Goal: Transaction & Acquisition: Download file/media

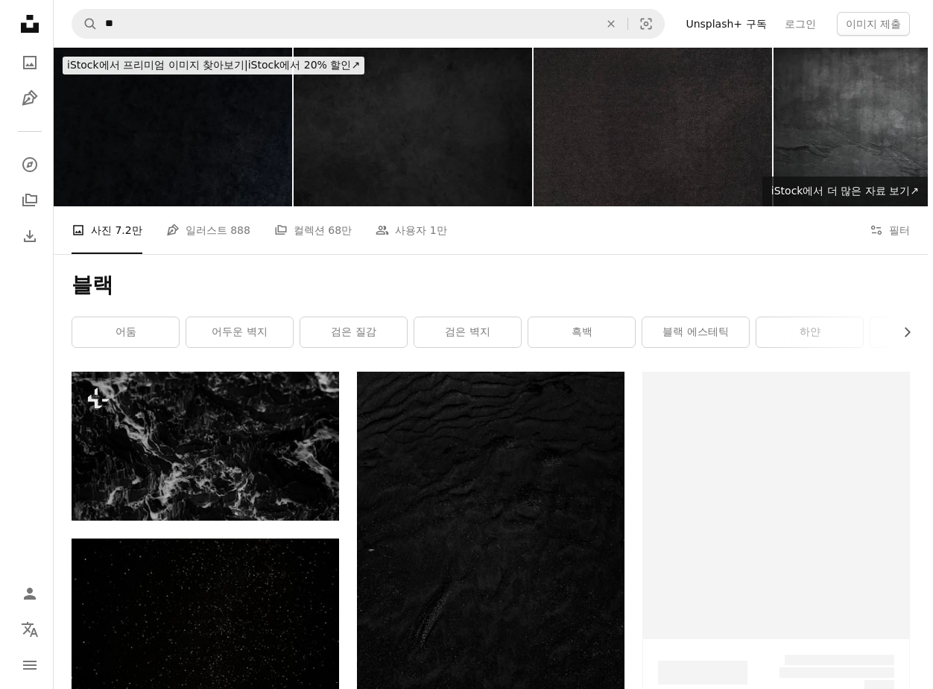
scroll to position [223, 0]
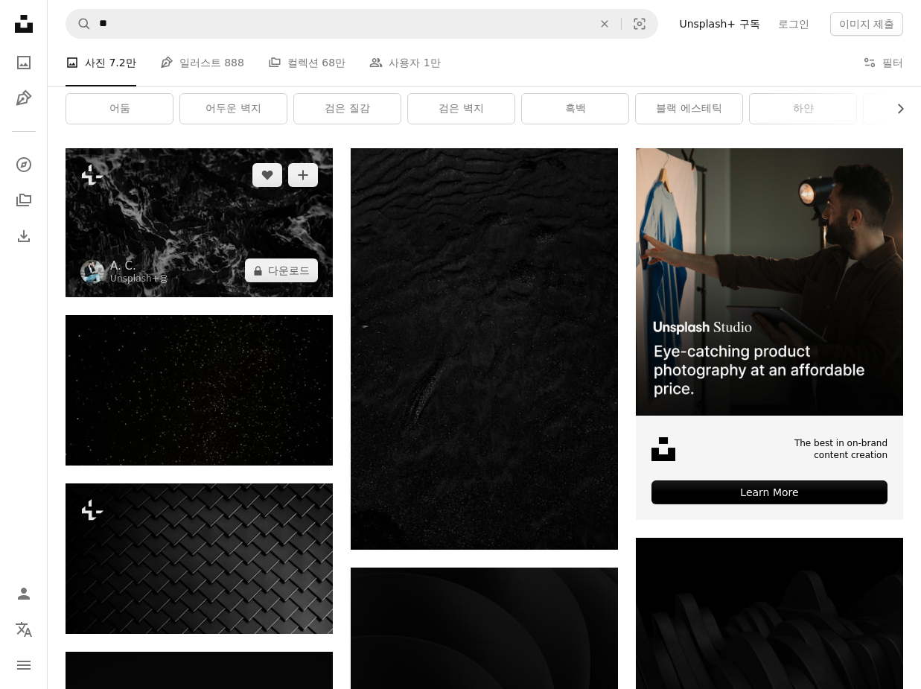
click at [268, 225] on img at bounding box center [199, 222] width 267 height 149
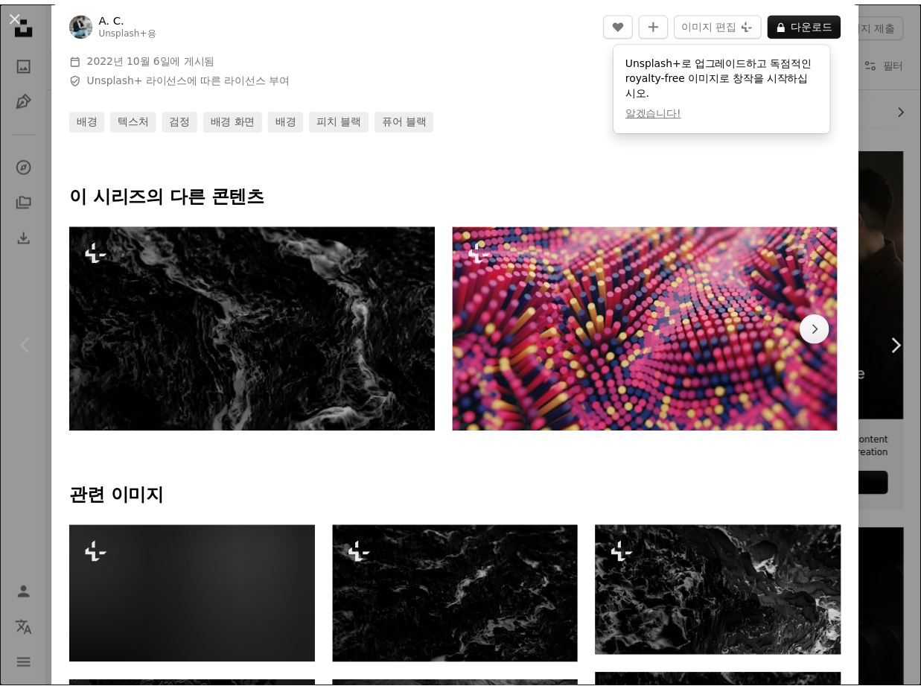
scroll to position [521, 0]
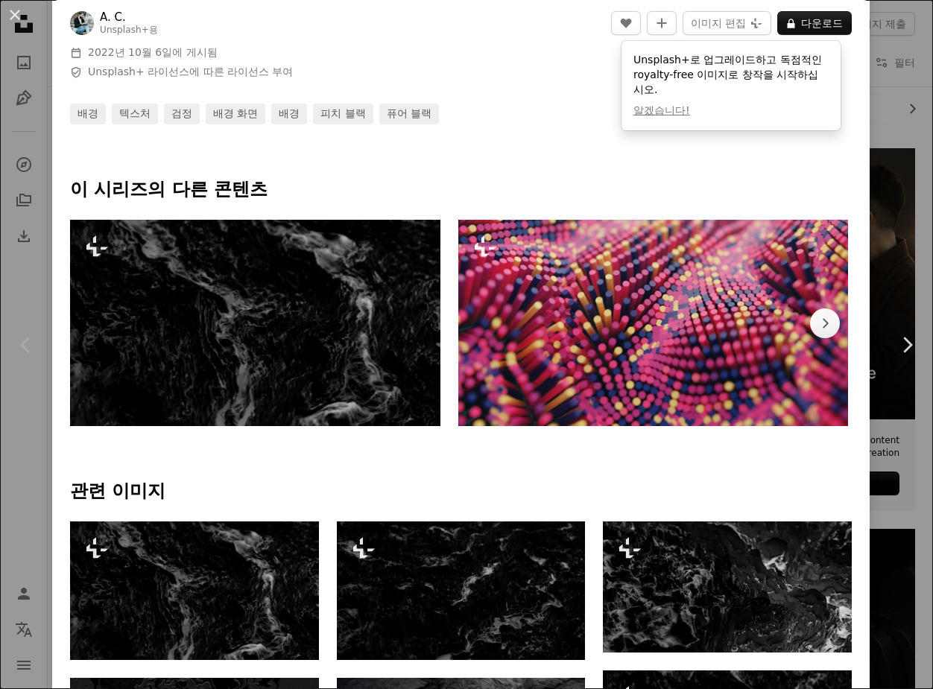
click at [877, 247] on div "An X shape Chevron left Chevron right A. C. Unsplash+ 용 A heart A plus sign 이미지…" at bounding box center [466, 344] width 933 height 689
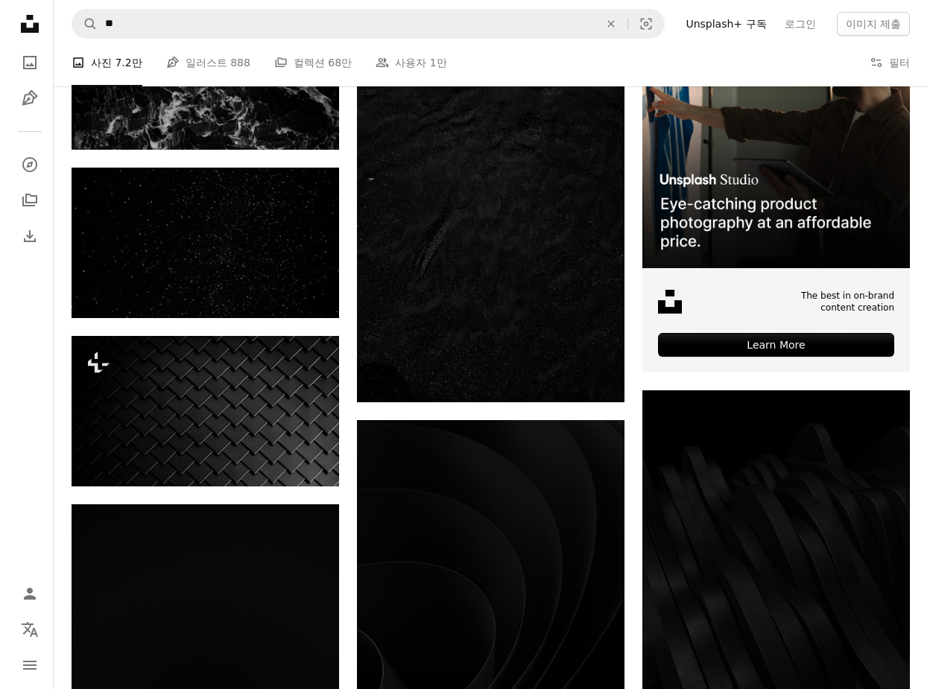
scroll to position [223, 0]
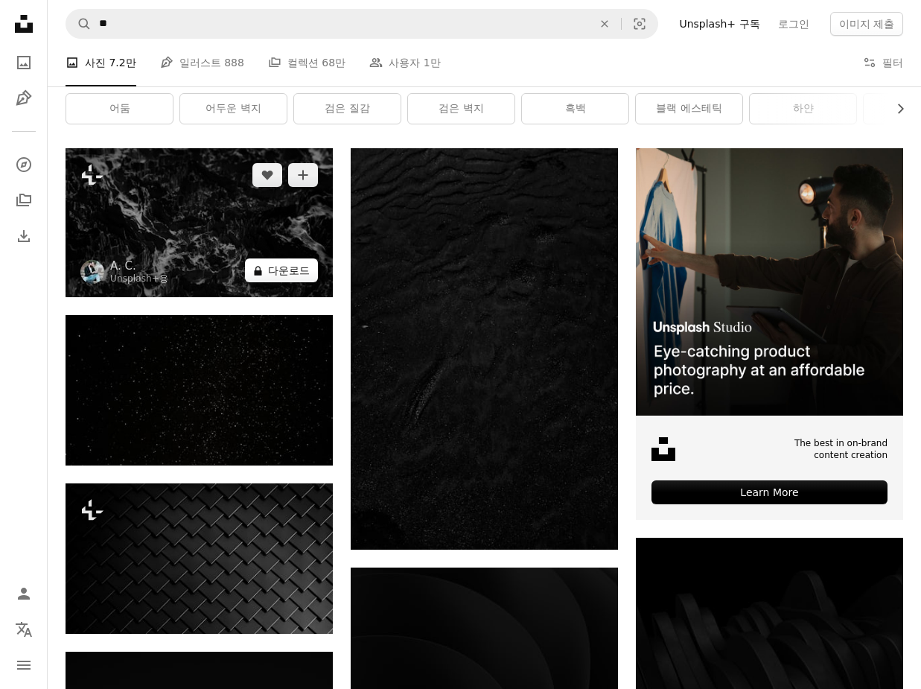
click at [282, 273] on button "A lock 다운로드" at bounding box center [281, 270] width 73 height 24
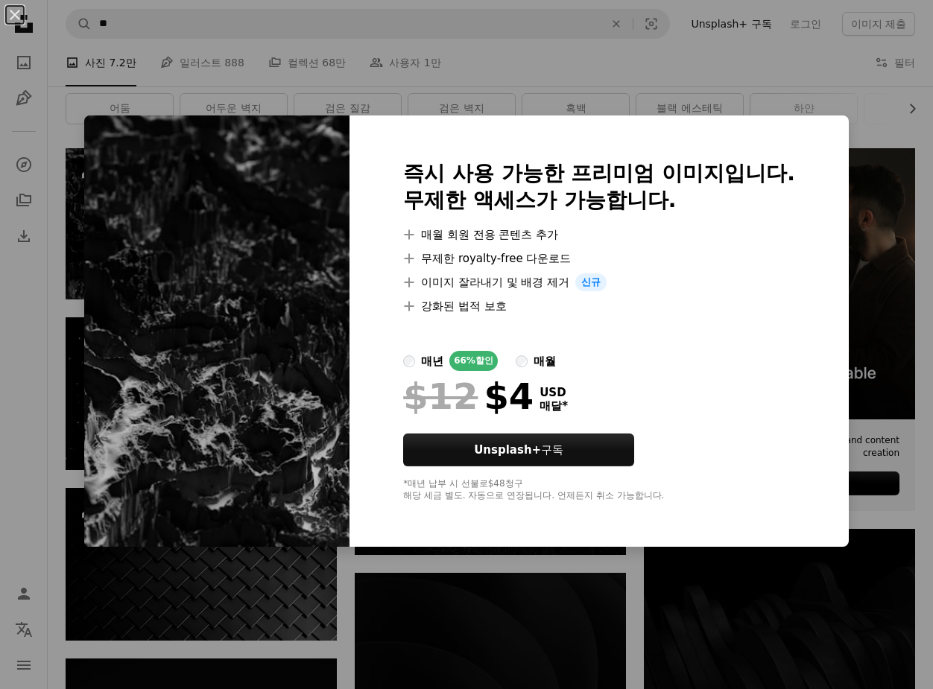
click at [772, 77] on div "An X shape 즉시 사용 가능한 프리미엄 이미지입니다. 무제한 액세스가 가능합니다. A plus sign 매월 회원 전용 콘텐츠 추가 A…" at bounding box center [466, 344] width 933 height 689
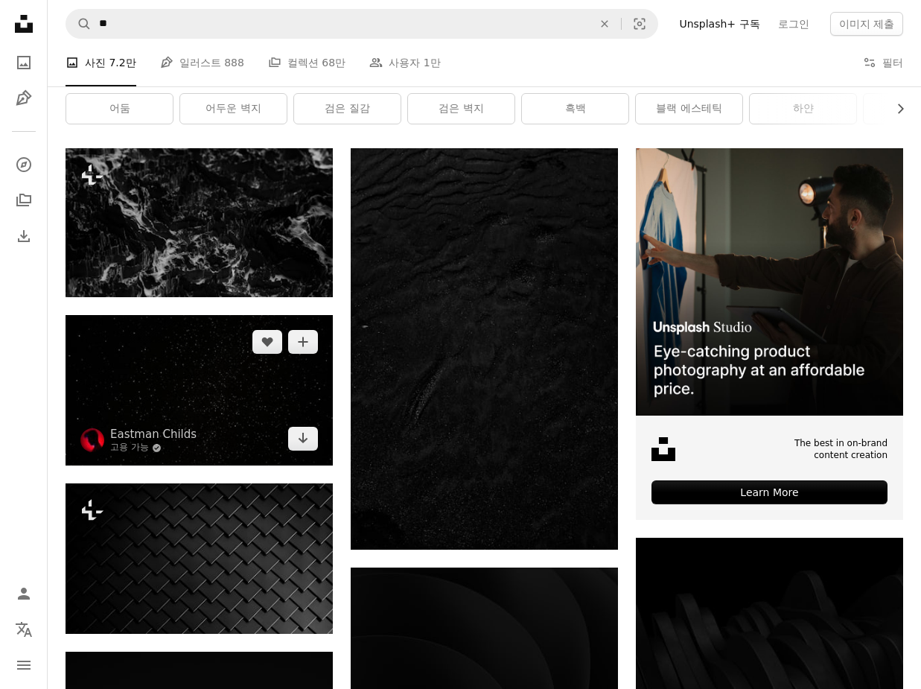
click at [218, 397] on img at bounding box center [199, 390] width 267 height 150
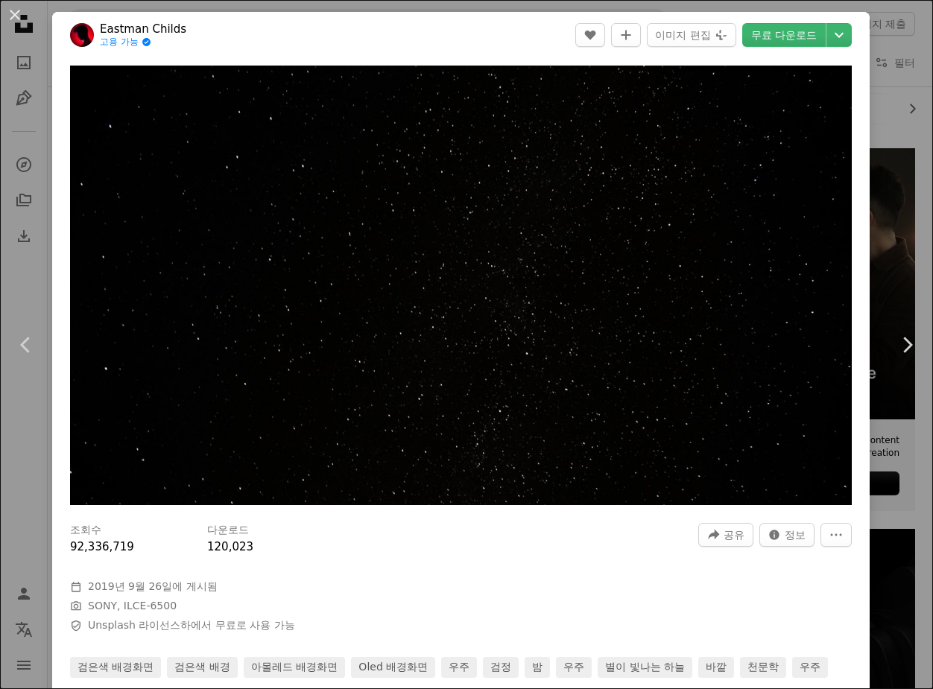
click at [868, 86] on div "An X shape Chevron left Chevron right Eastman Childs 고용 가능 A checkmark inside o…" at bounding box center [466, 344] width 933 height 689
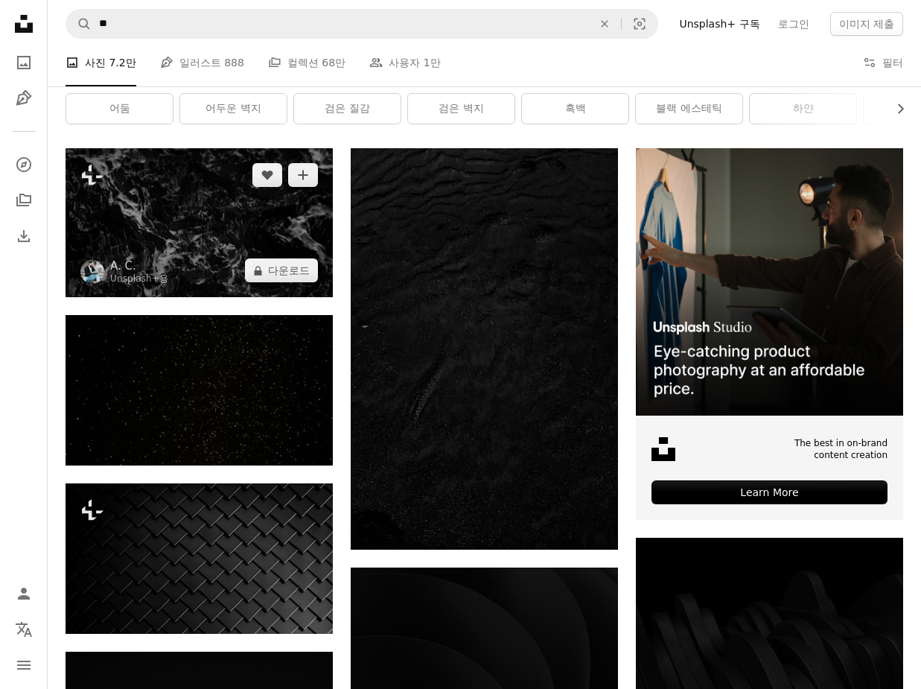
click at [258, 232] on img at bounding box center [199, 222] width 267 height 149
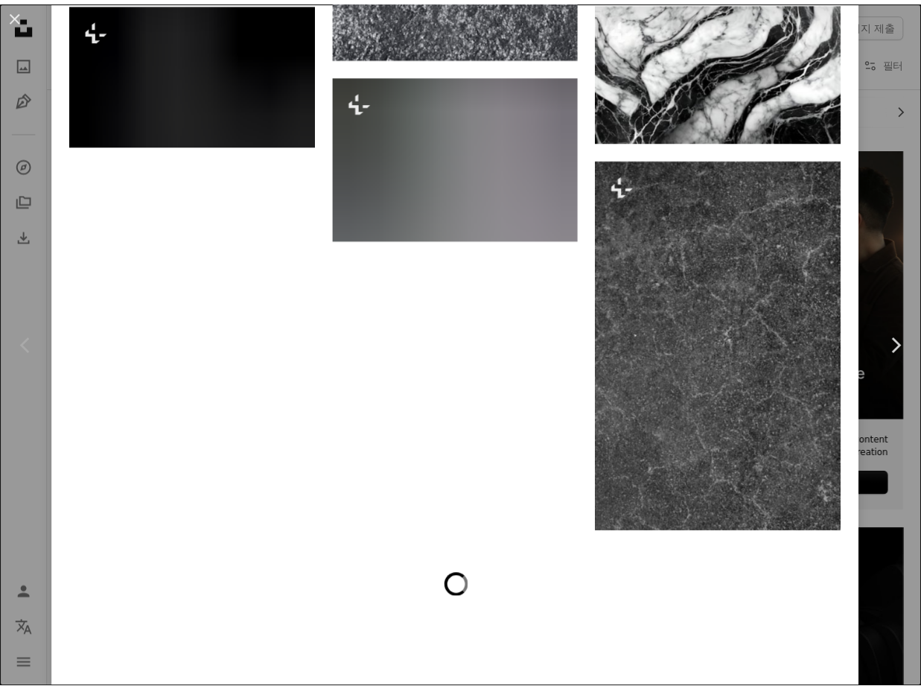
scroll to position [3273, 0]
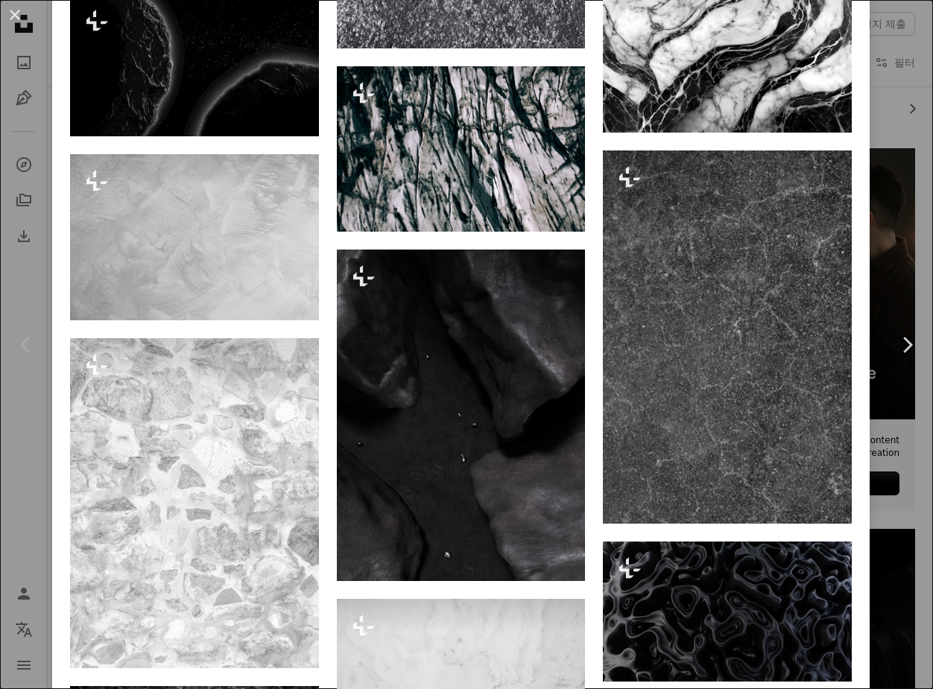
click at [899, 177] on div "An X shape Chevron left Chevron right A. C. Unsplash+ 용 A heart A plus sign 이미지…" at bounding box center [466, 344] width 933 height 689
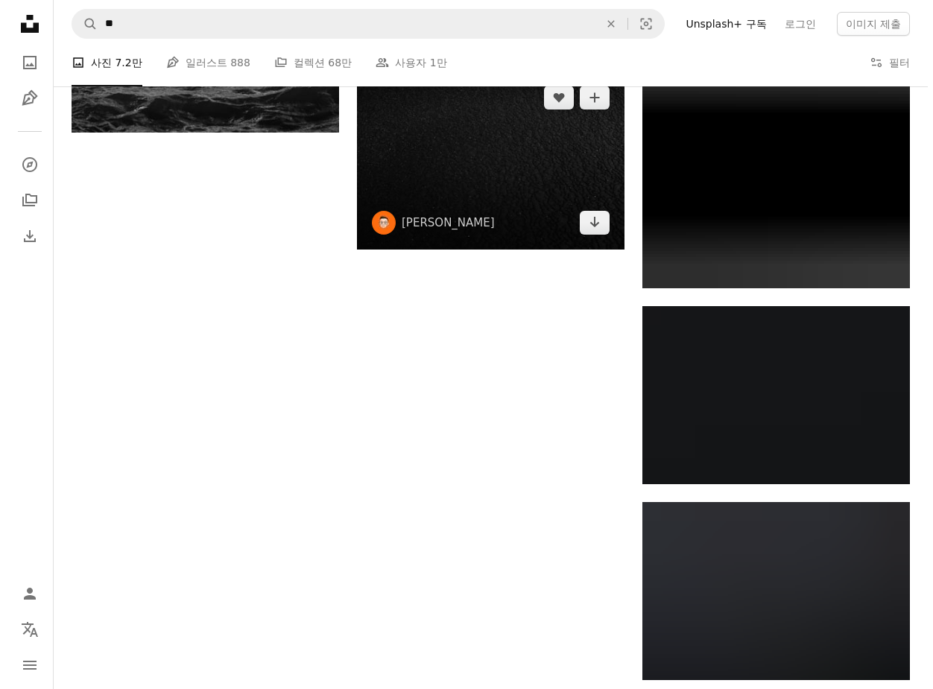
scroll to position [2532, 0]
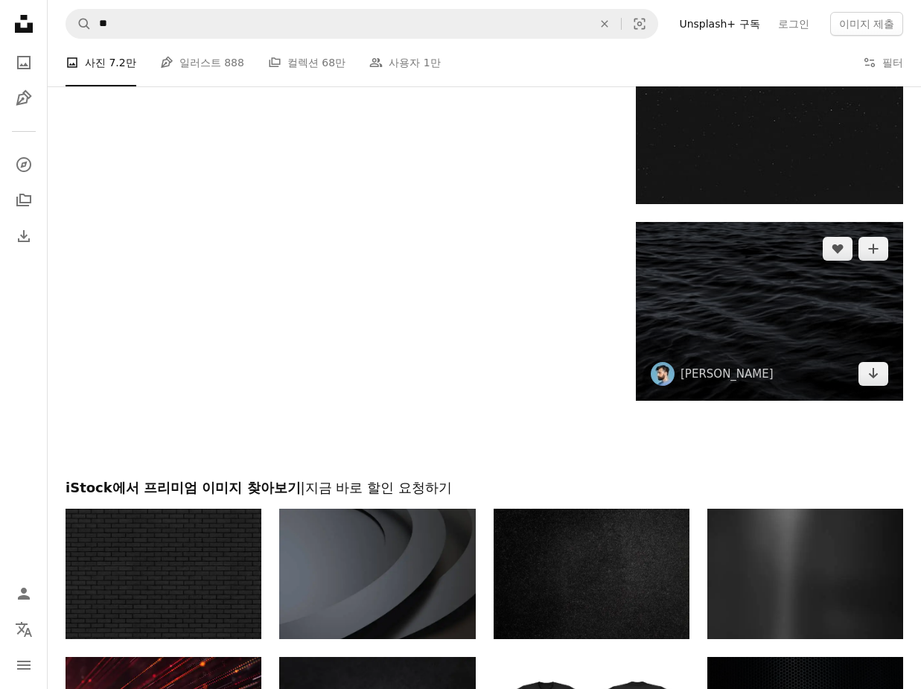
click at [833, 346] on img at bounding box center [769, 311] width 267 height 179
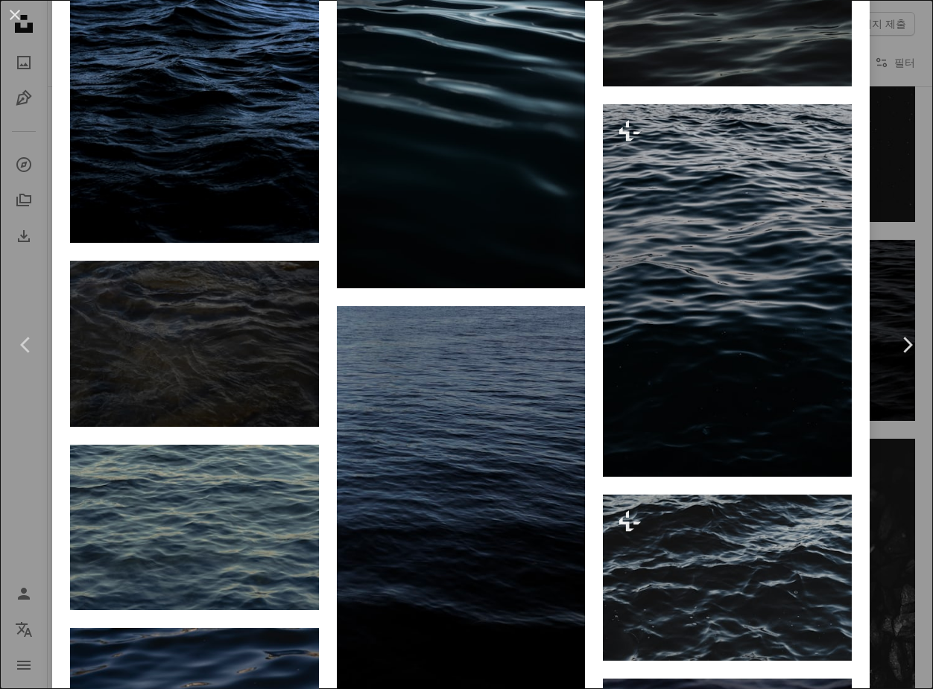
scroll to position [2383, 0]
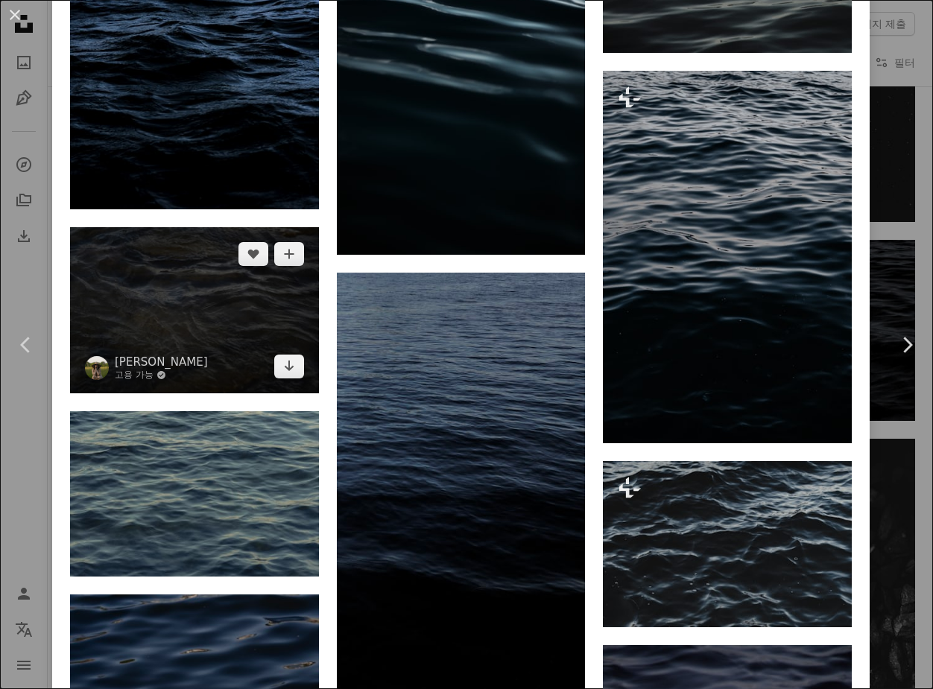
click at [278, 275] on img at bounding box center [194, 310] width 249 height 166
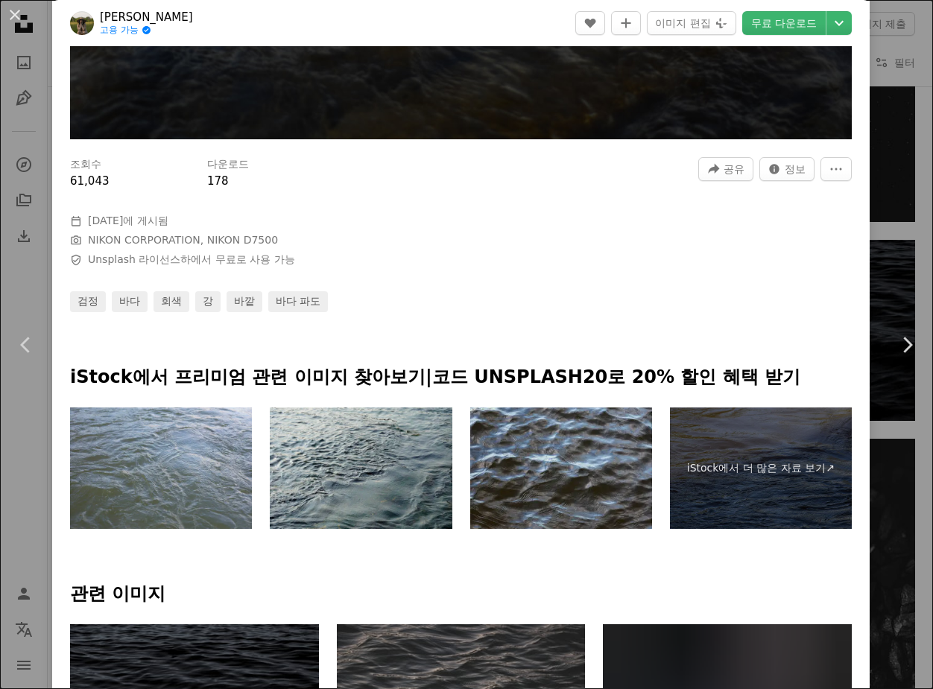
scroll to position [894, 0]
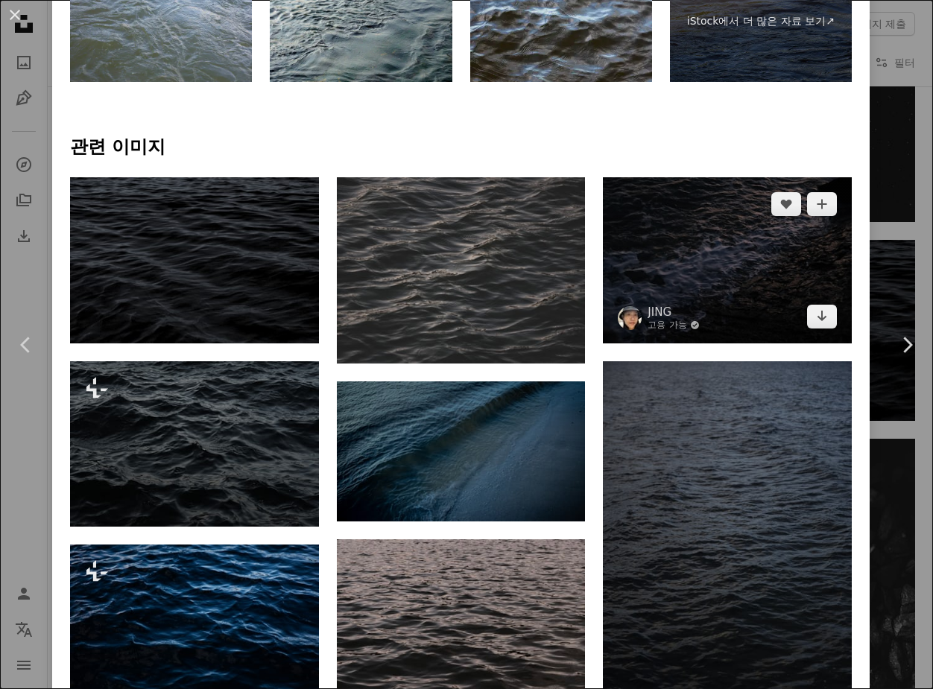
click at [724, 285] on img at bounding box center [727, 260] width 249 height 166
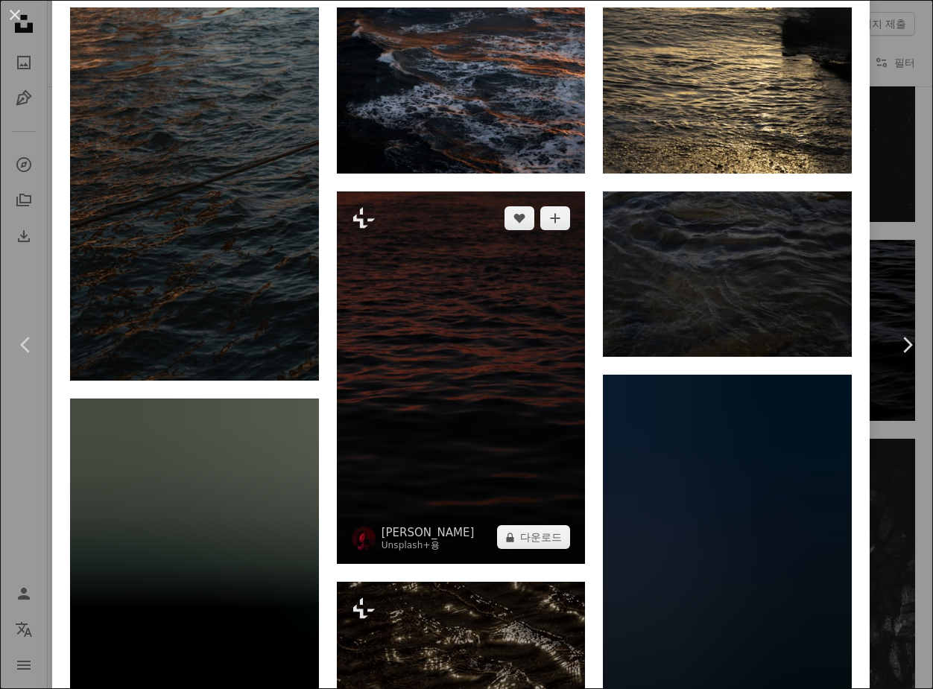
scroll to position [968, 0]
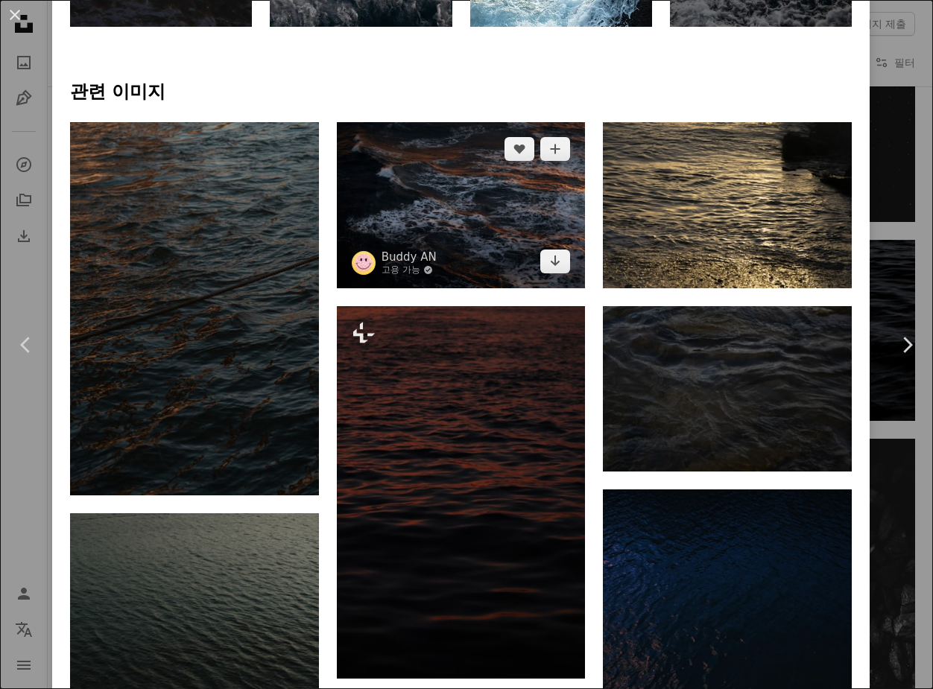
click at [451, 233] on img at bounding box center [461, 205] width 249 height 166
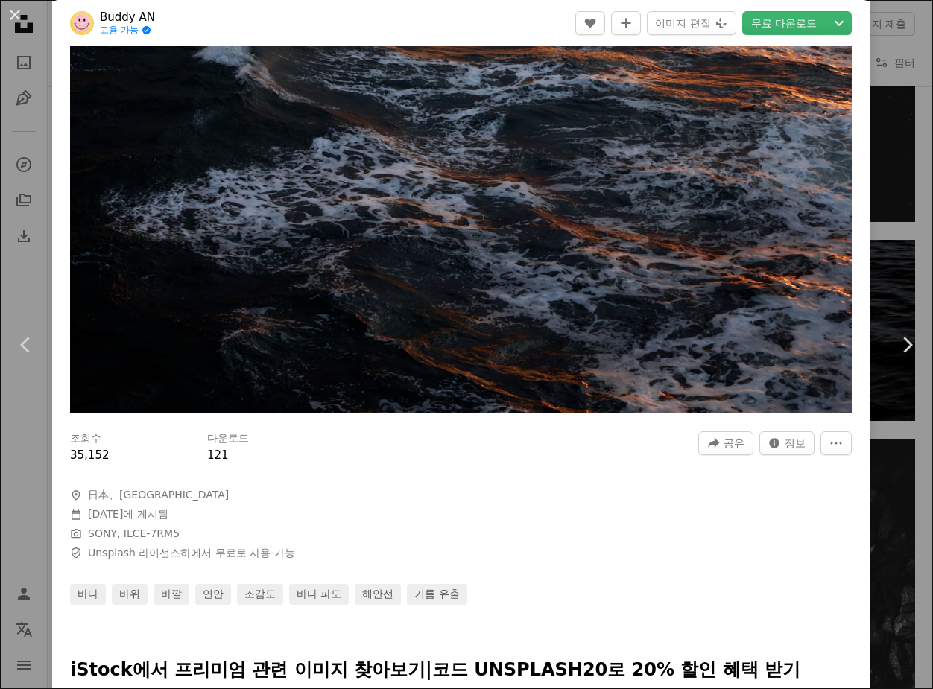
scroll to position [298, 0]
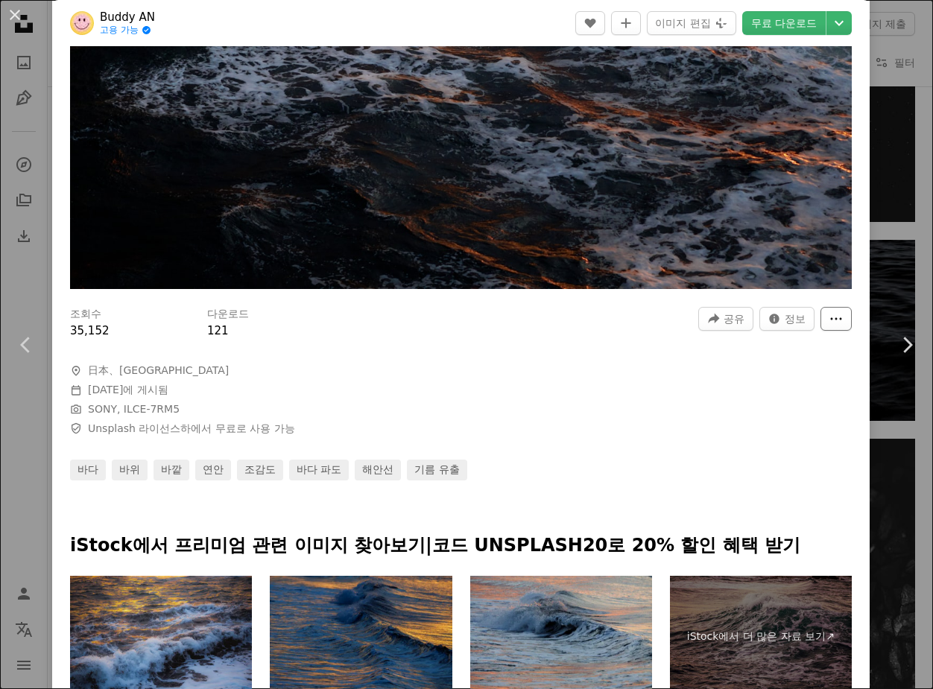
click at [829, 315] on icon "More Actions" at bounding box center [835, 318] width 13 height 13
click at [676, 314] on dialog "An X shape Chevron left Chevron right Buddy AN 고용 가능 A checkmark inside of a ci…" at bounding box center [466, 344] width 933 height 689
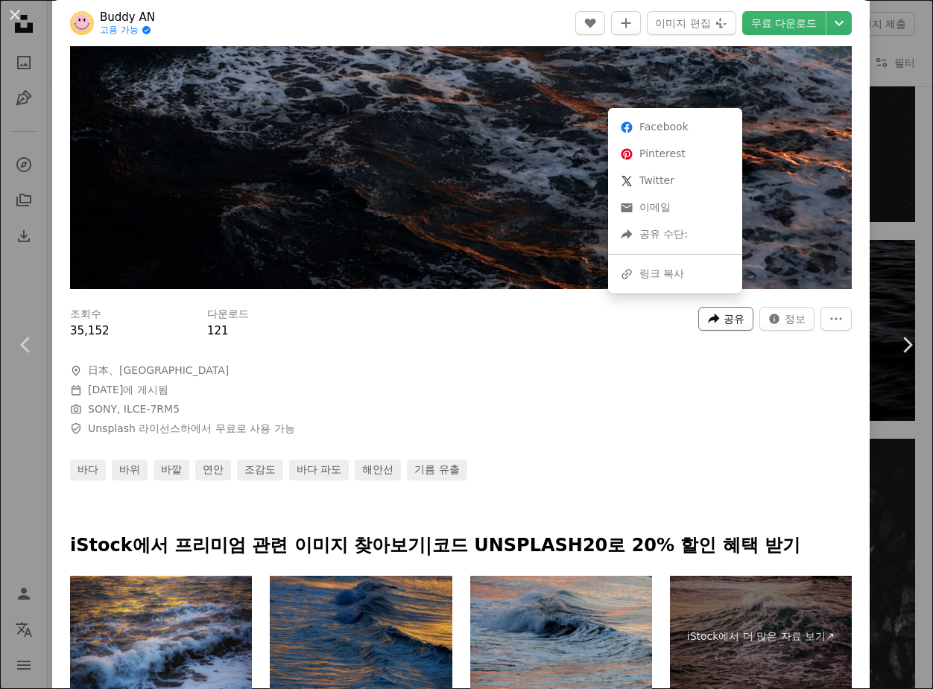
click at [708, 313] on icon "이 이미지 공유" at bounding box center [713, 318] width 11 height 10
click at [574, 320] on dialog "An X shape Chevron left Chevron right Buddy AN 고용 가능 A checkmark inside of a ci…" at bounding box center [466, 344] width 933 height 689
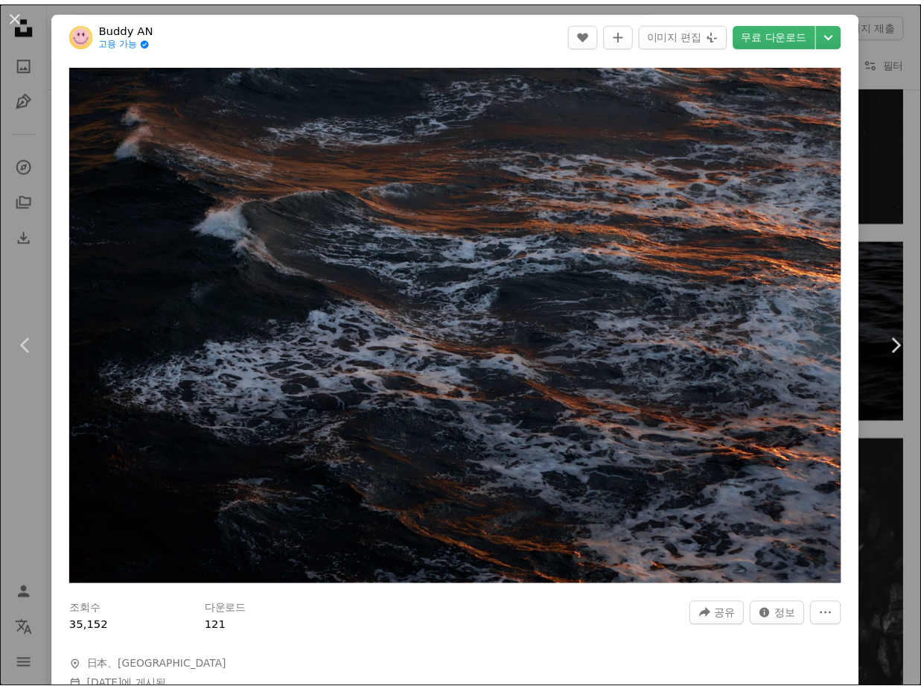
scroll to position [0, 0]
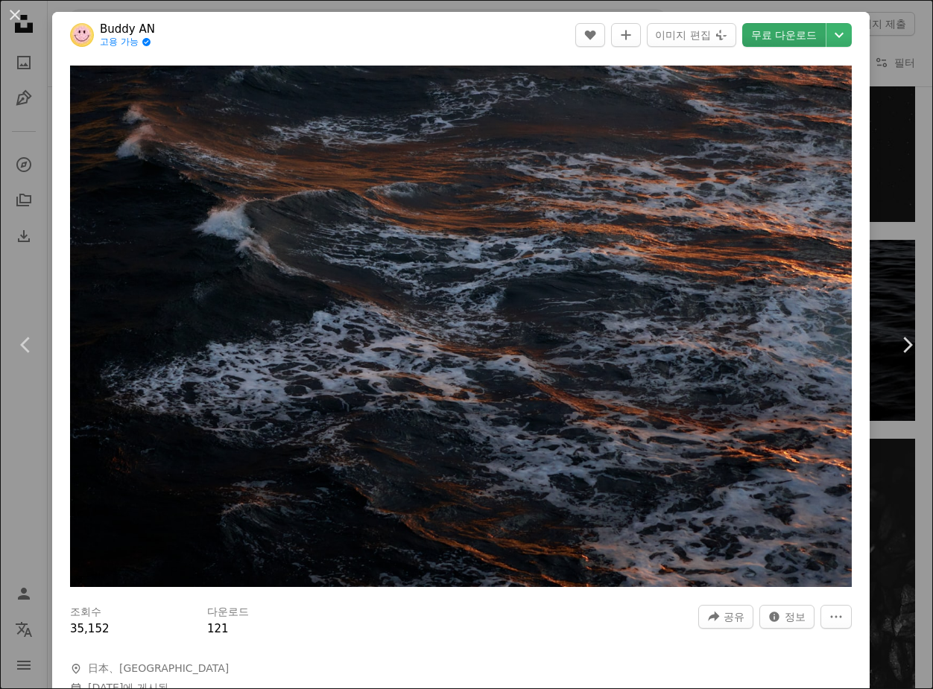
click at [758, 31] on link "무료 다운로드" at bounding box center [783, 35] width 83 height 24
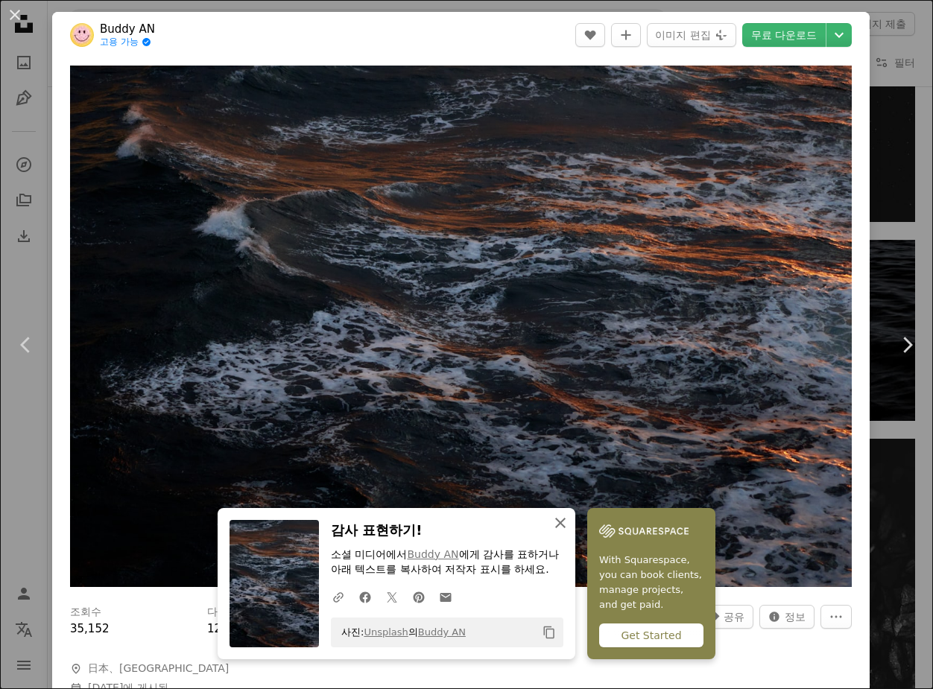
click at [555, 524] on icon "button" at bounding box center [560, 523] width 10 height 10
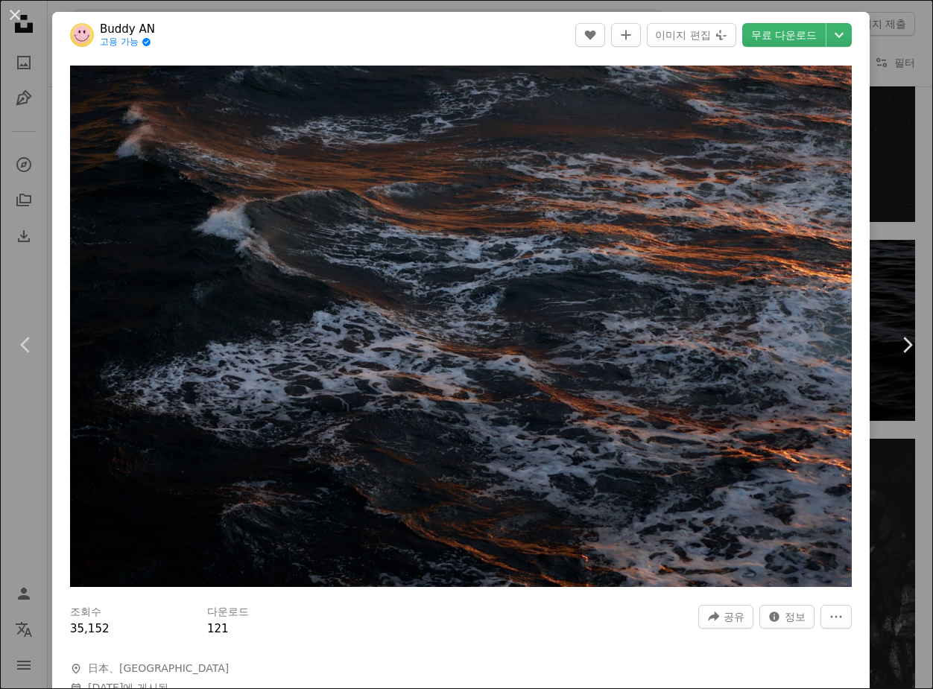
click at [876, 78] on div "An X shape Chevron left Chevron right Buddy AN 고용 가능 A checkmark inside of a ci…" at bounding box center [466, 344] width 933 height 689
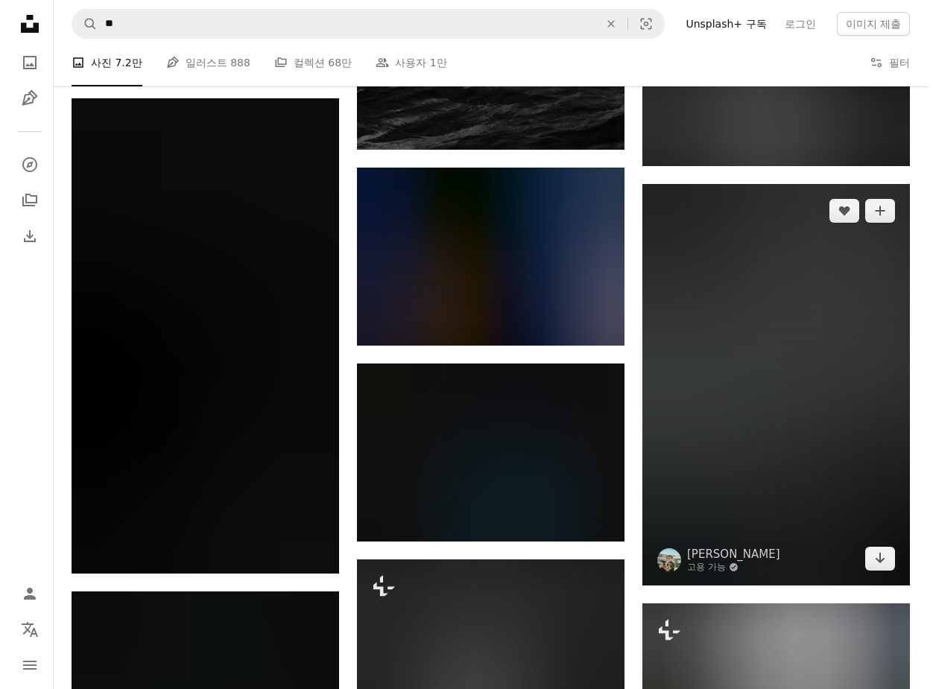
scroll to position [3575, 0]
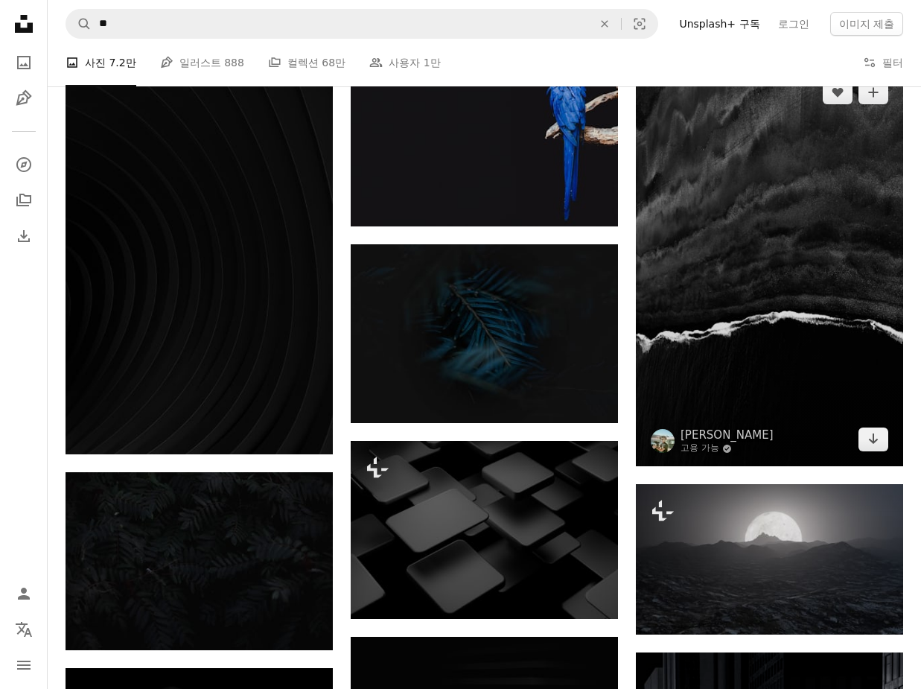
click at [746, 275] on img at bounding box center [769, 266] width 267 height 401
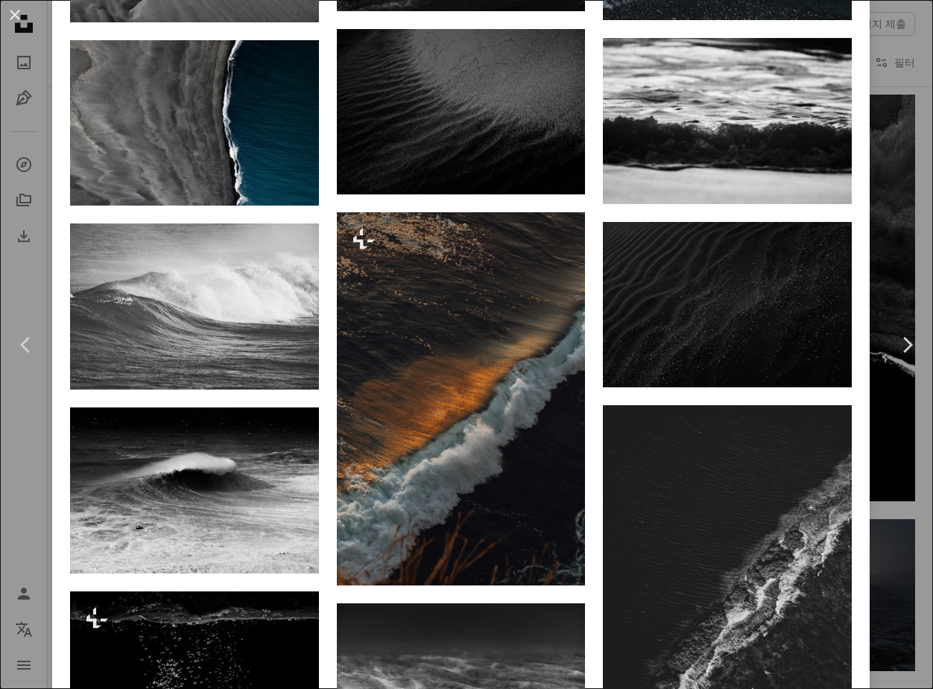
scroll to position [4085, 0]
